Goal: Task Accomplishment & Management: Manage account settings

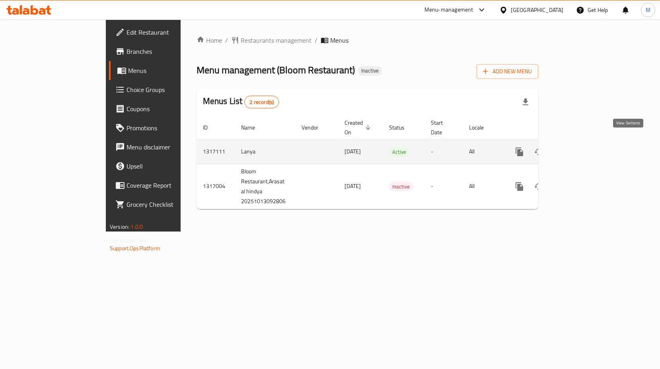
click at [581, 148] on icon "enhanced table" at bounding box center [577, 151] width 7 height 7
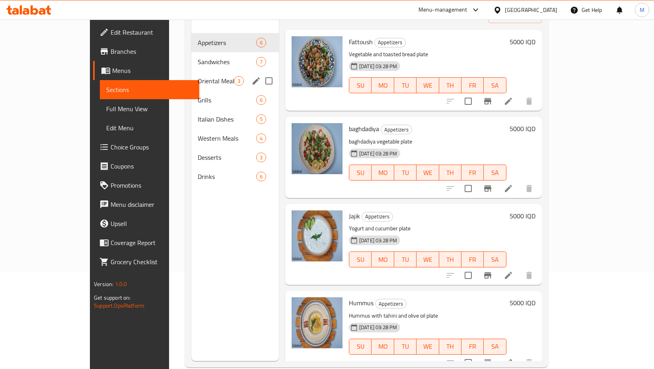
scroll to position [72, 0]
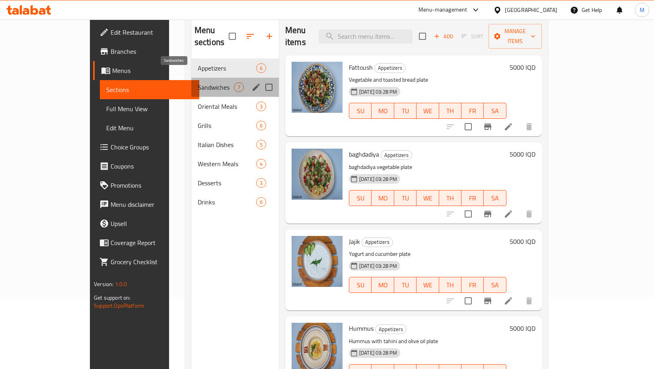
click at [198, 82] on span "Sandwiches" at bounding box center [216, 87] width 36 height 10
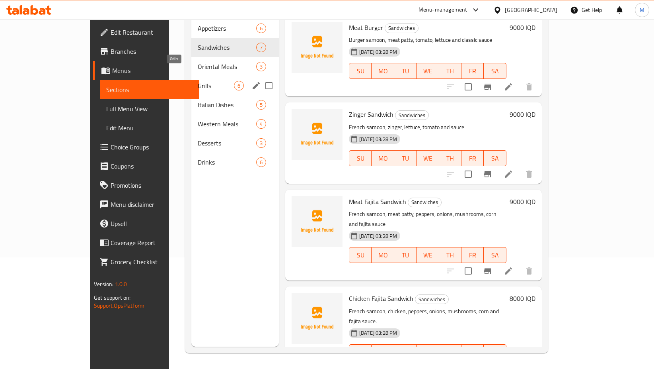
scroll to position [72, 0]
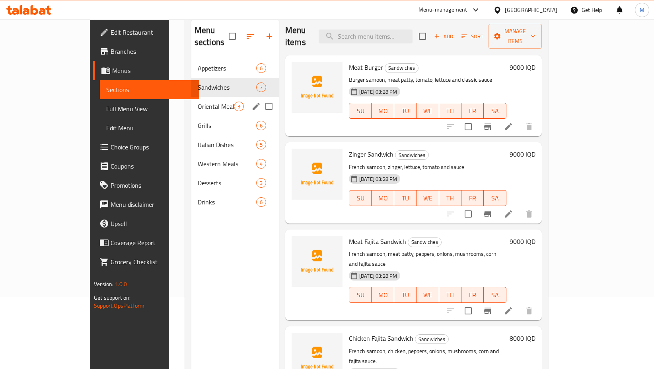
click at [191, 101] on div "Oriental Meals 3" at bounding box center [235, 106] width 88 height 19
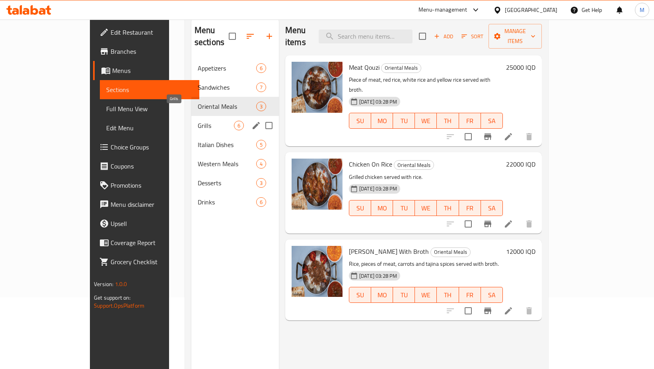
click at [198, 121] on span "Grills" at bounding box center [216, 126] width 36 height 10
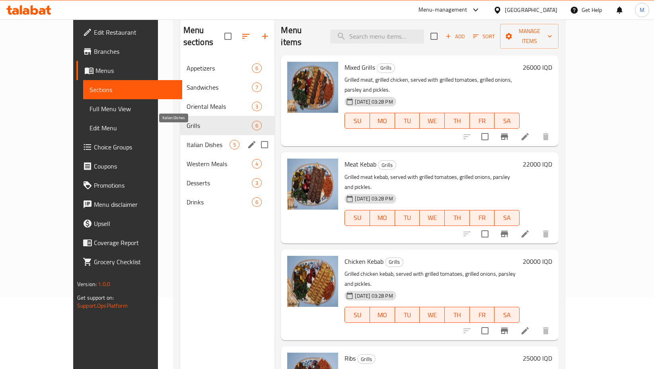
click at [187, 140] on span "Italian Dishes" at bounding box center [208, 145] width 43 height 10
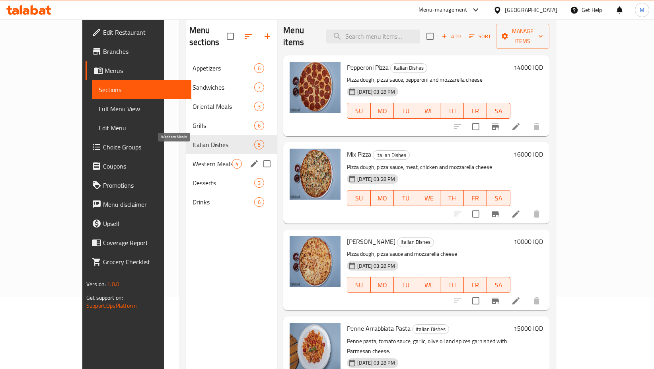
click at [193, 159] on span "Western Meals" at bounding box center [212, 164] width 39 height 10
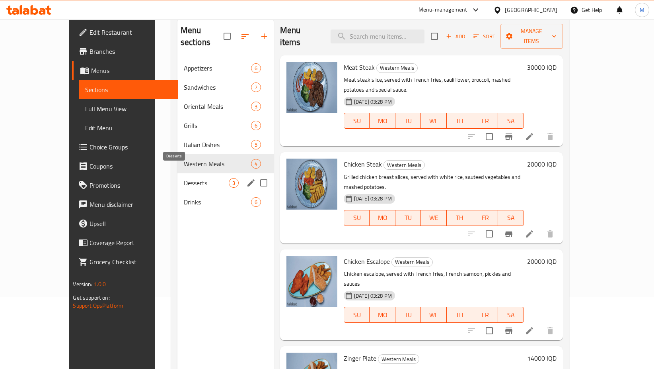
click at [184, 178] on span "Desserts" at bounding box center [206, 183] width 45 height 10
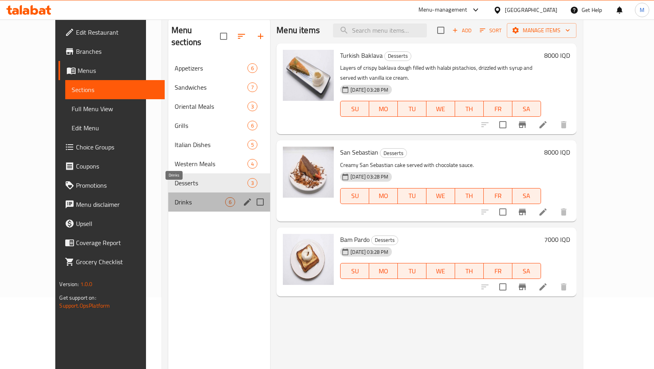
click at [181, 197] on span "Drinks" at bounding box center [200, 202] width 51 height 10
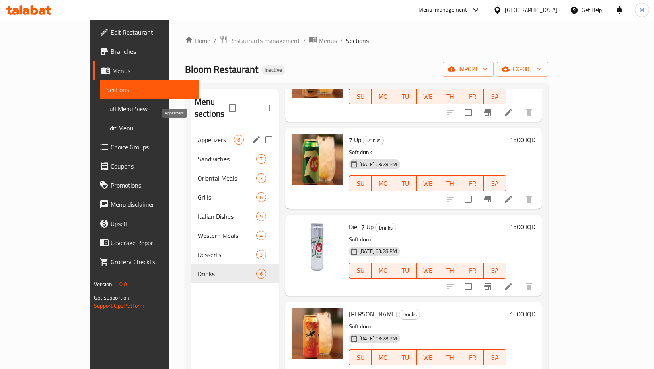
click at [198, 135] on span "Appetizers" at bounding box center [216, 140] width 36 height 10
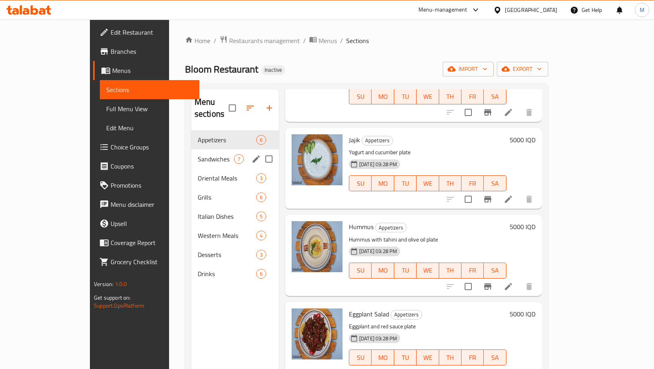
click at [198, 154] on span "Sandwiches" at bounding box center [216, 159] width 36 height 10
